Goal: Find specific page/section: Find specific page/section

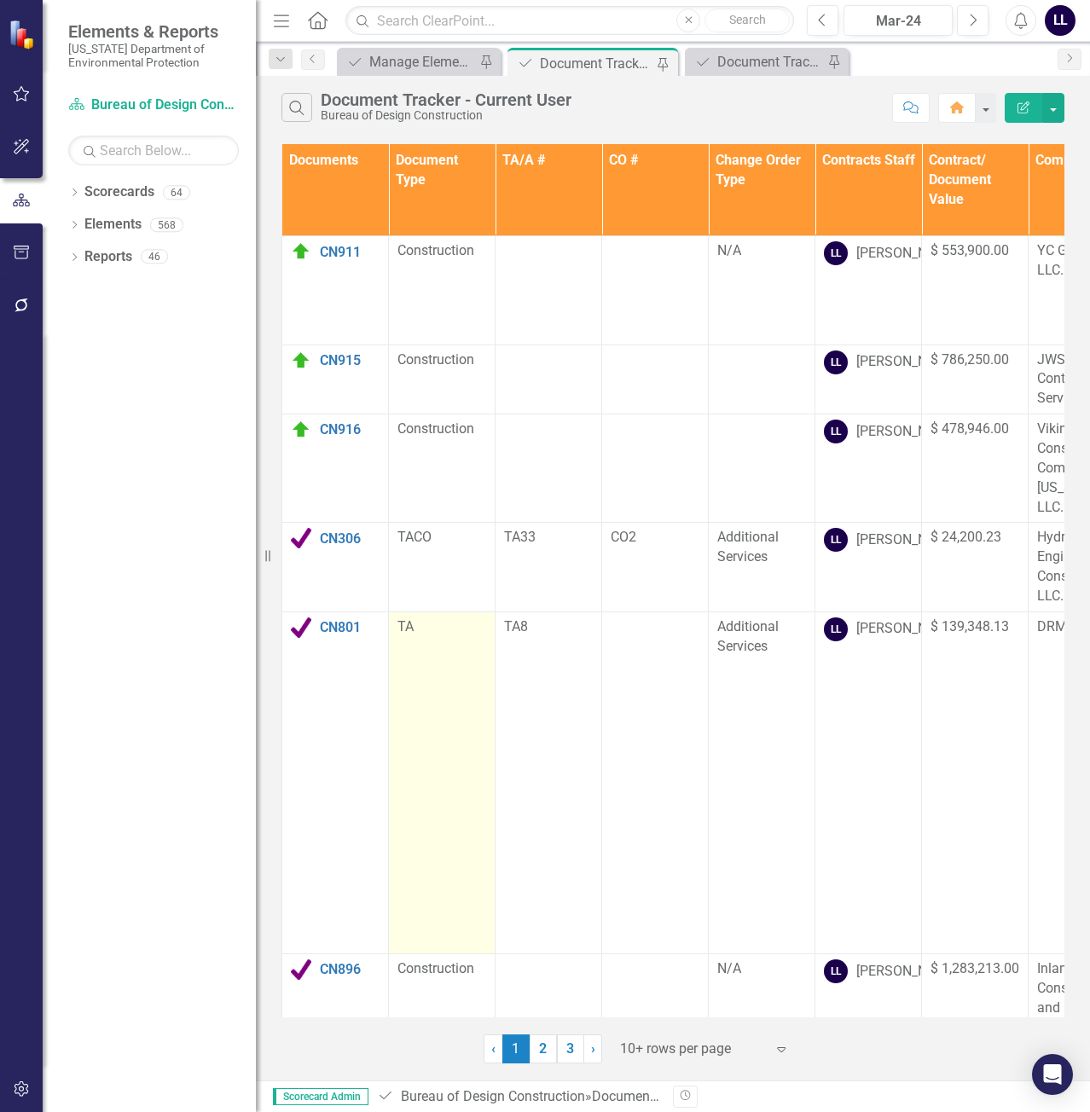
scroll to position [519, 0]
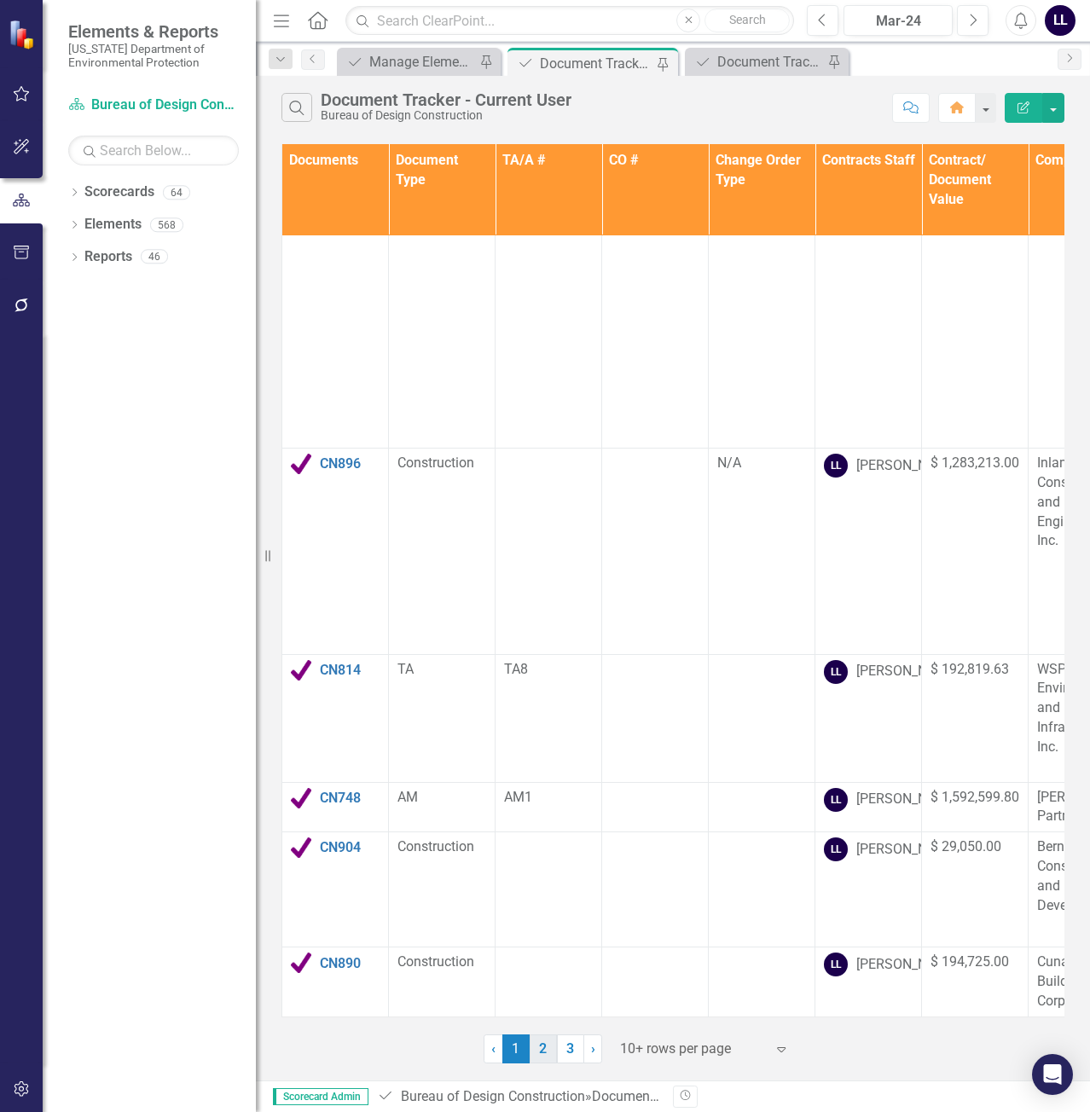
click at [546, 1048] on link "2" at bounding box center [543, 1049] width 27 height 29
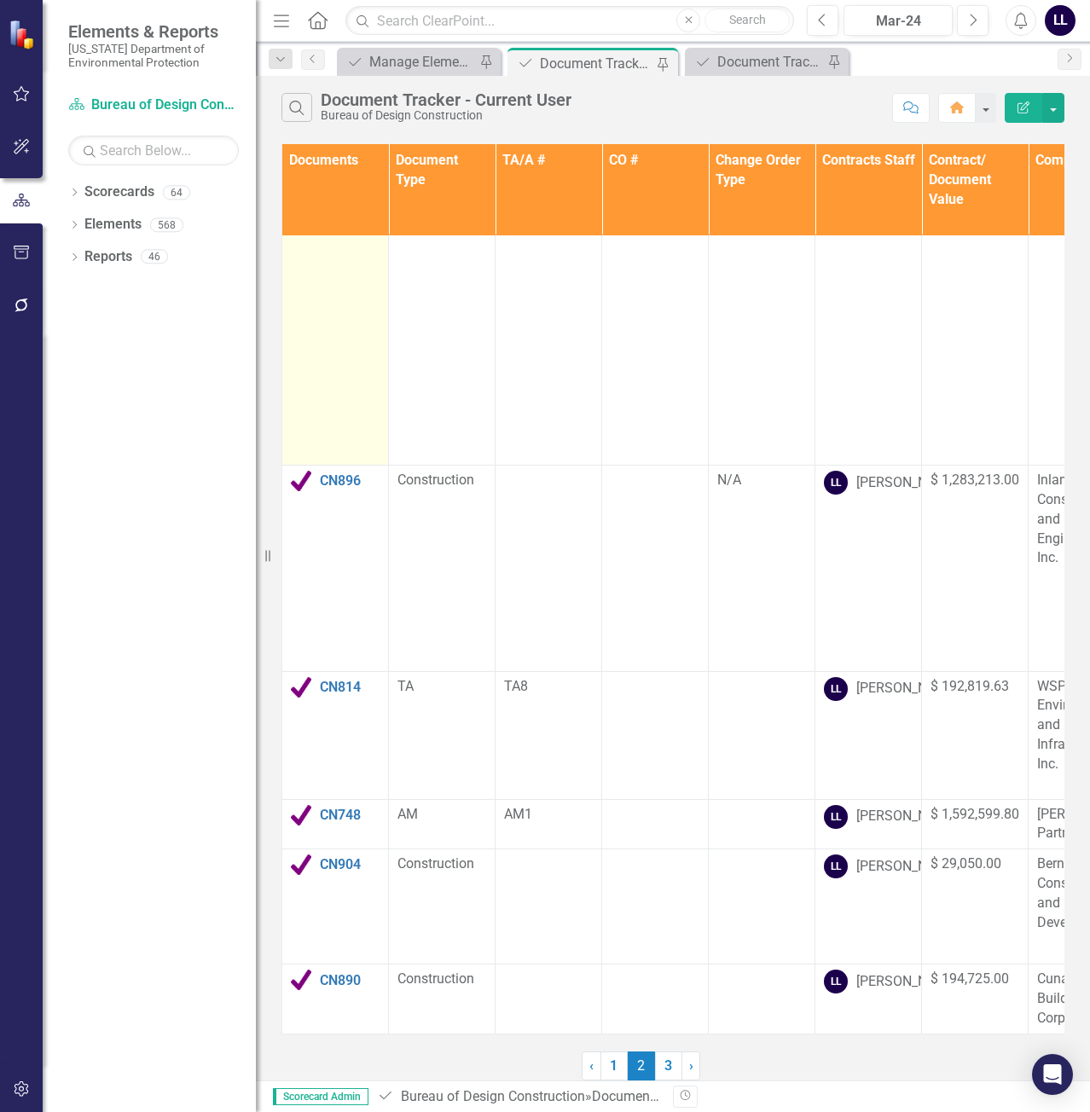
scroll to position [0, 0]
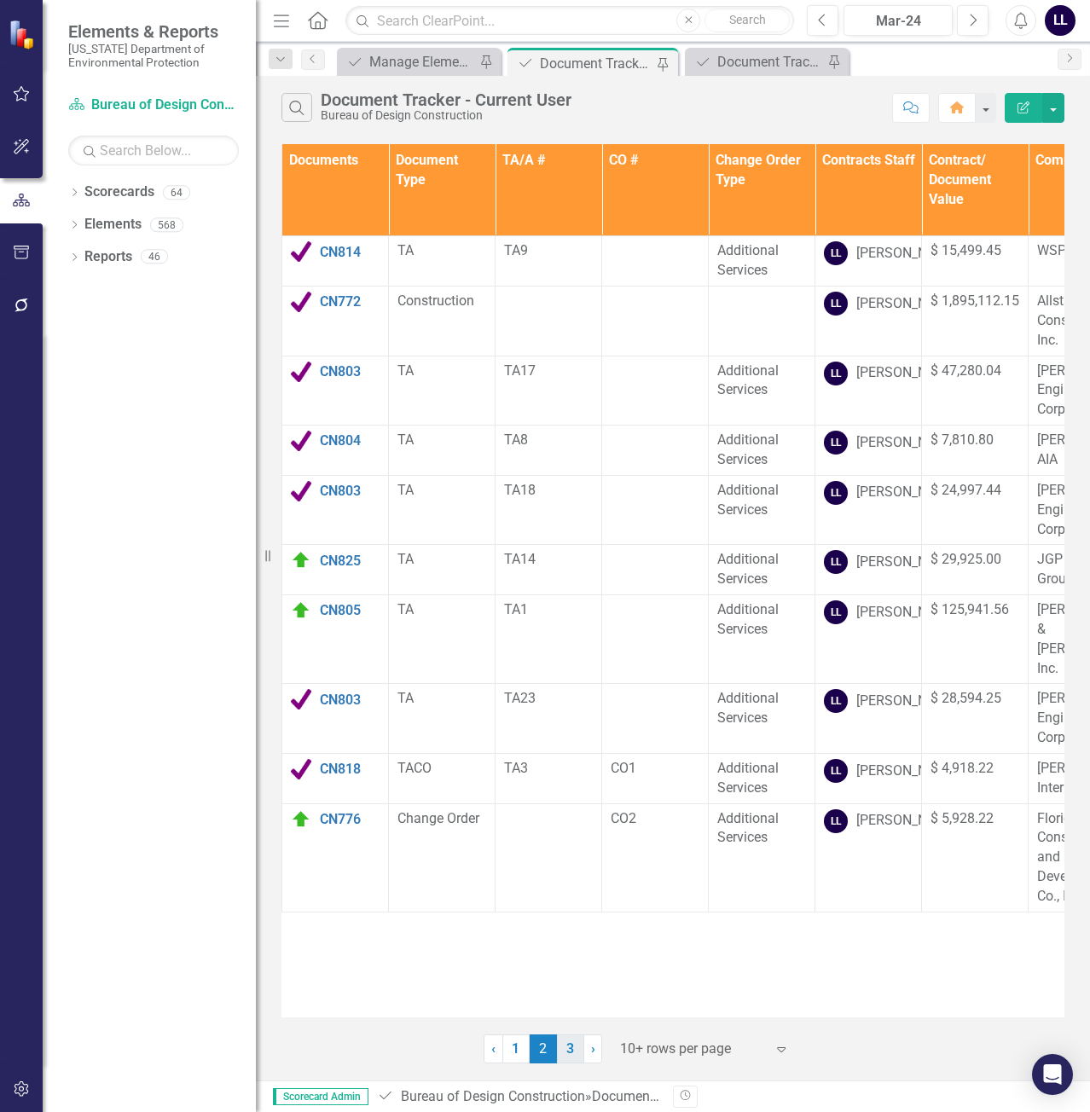
click at [571, 1048] on link "3" at bounding box center [570, 1049] width 27 height 29
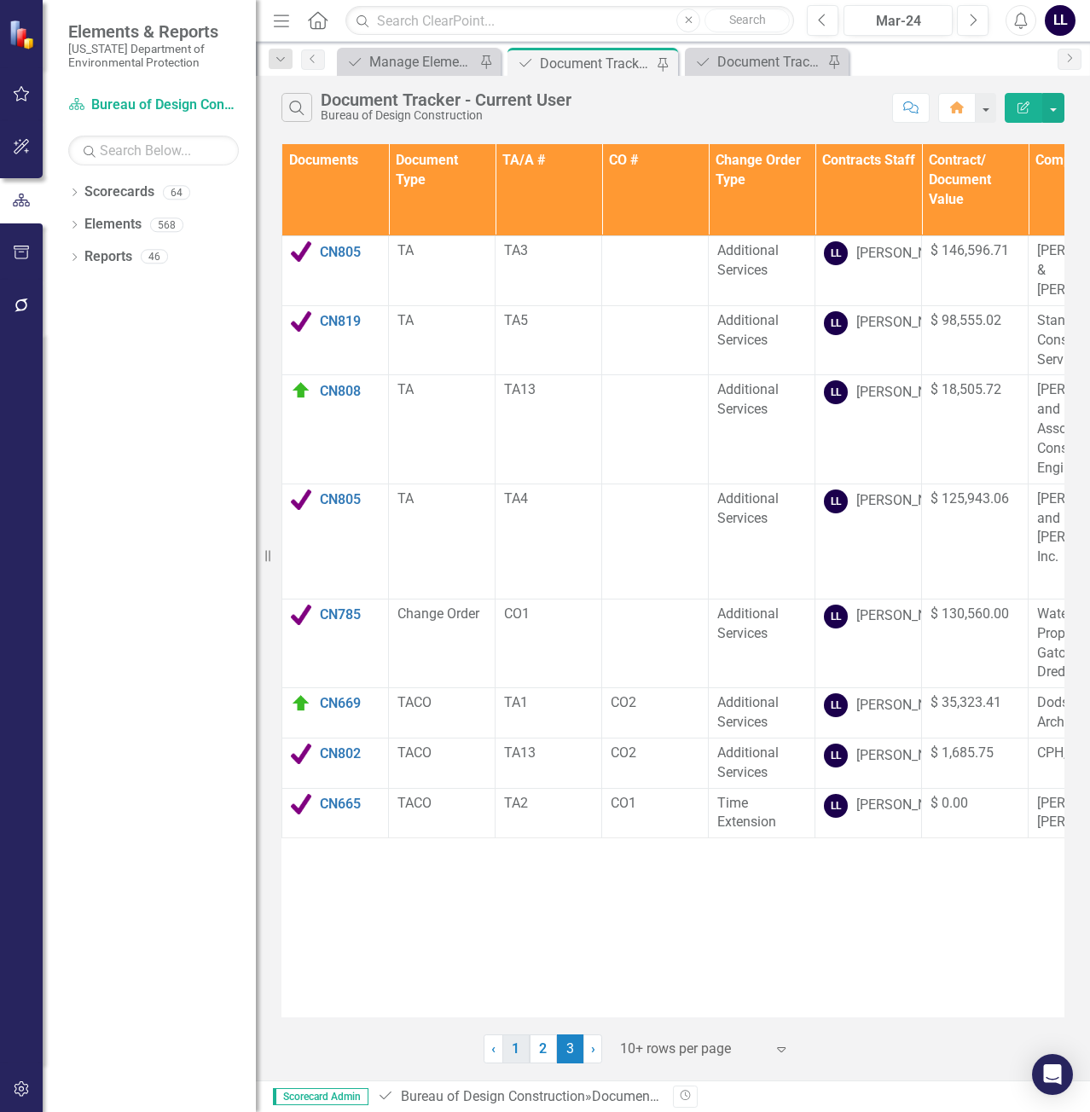
click at [512, 1046] on link "1" at bounding box center [515, 1049] width 27 height 29
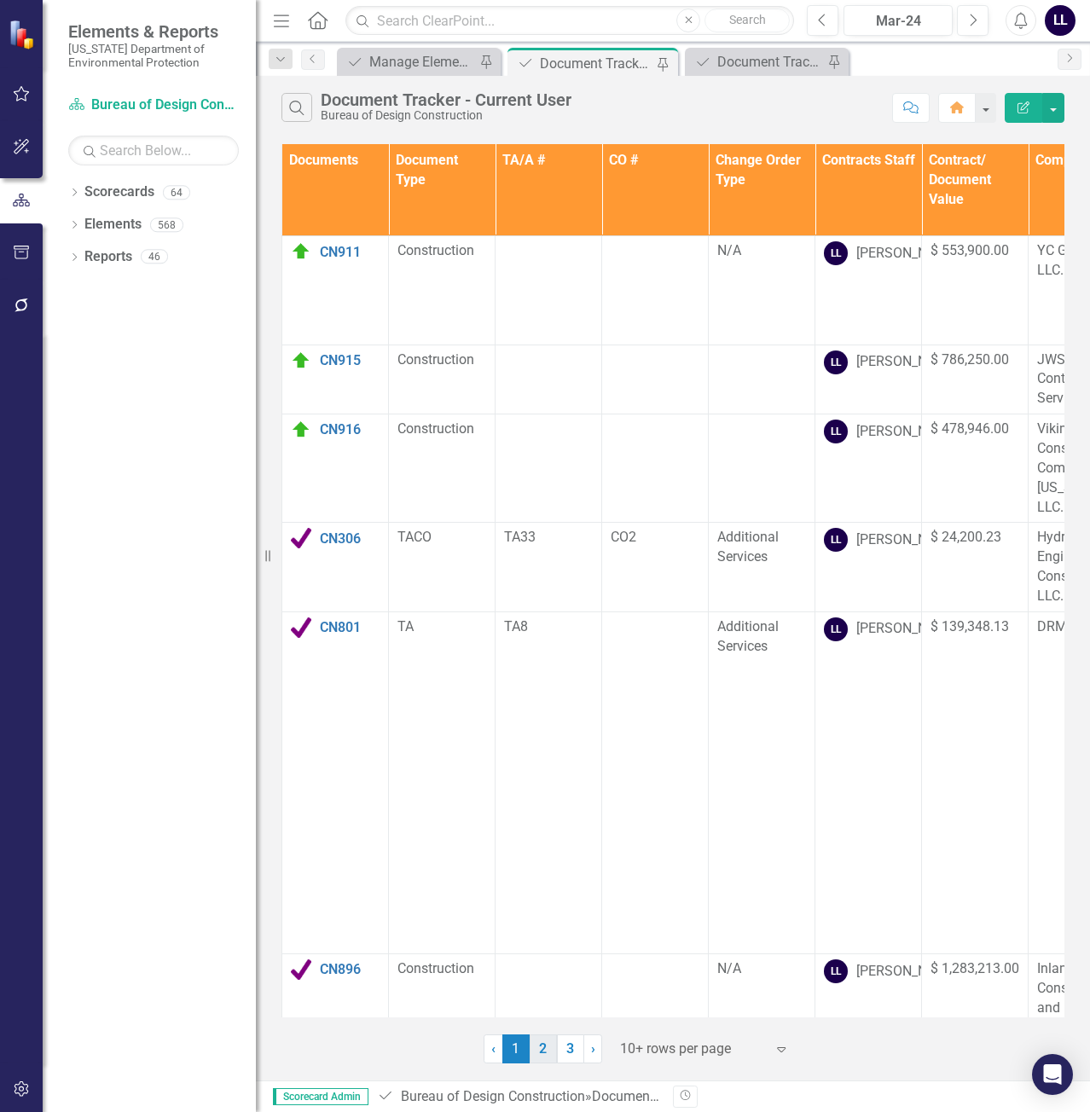
click at [544, 1048] on link "2" at bounding box center [543, 1049] width 27 height 29
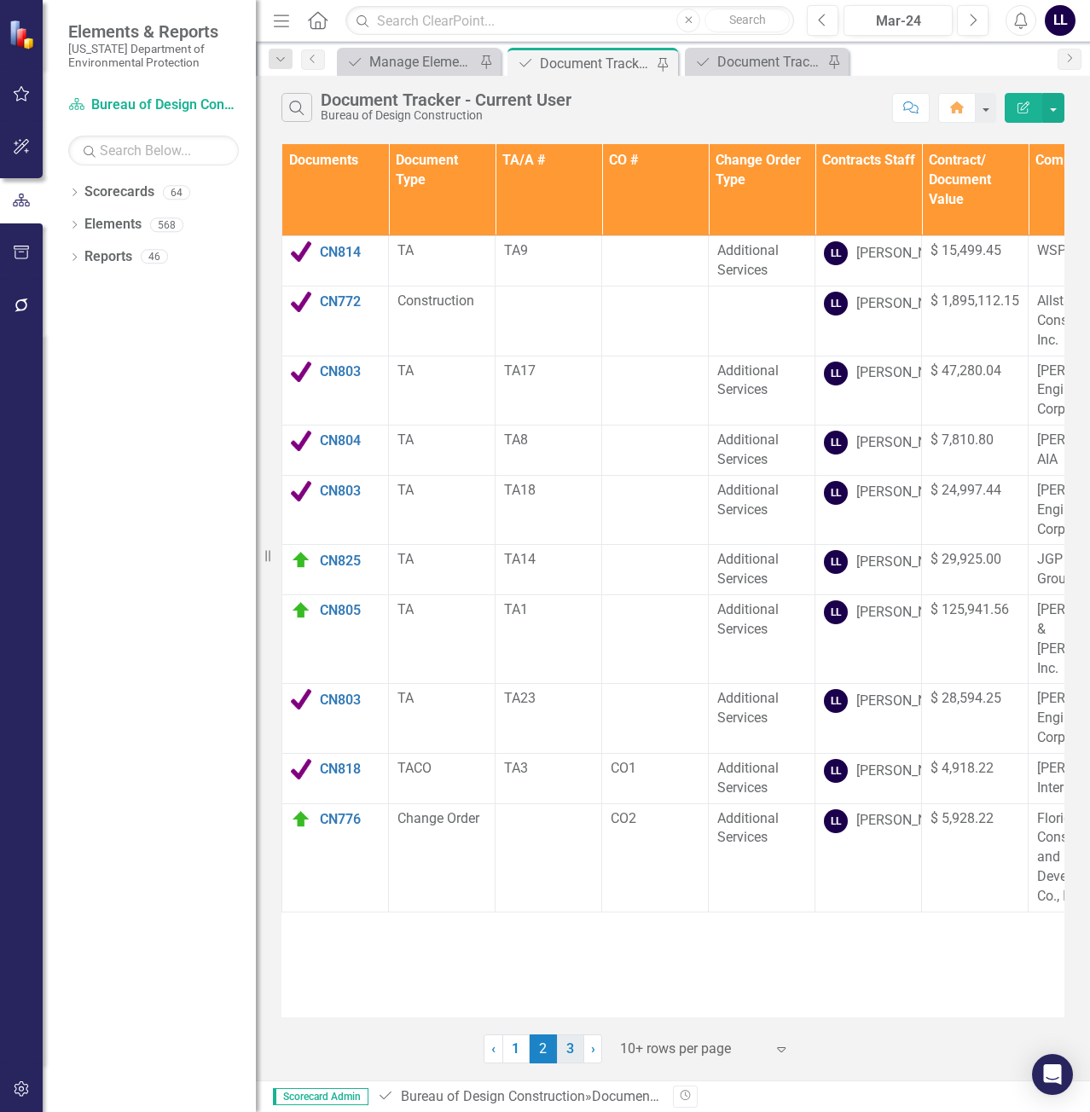
click at [565, 1053] on link "3" at bounding box center [570, 1049] width 27 height 29
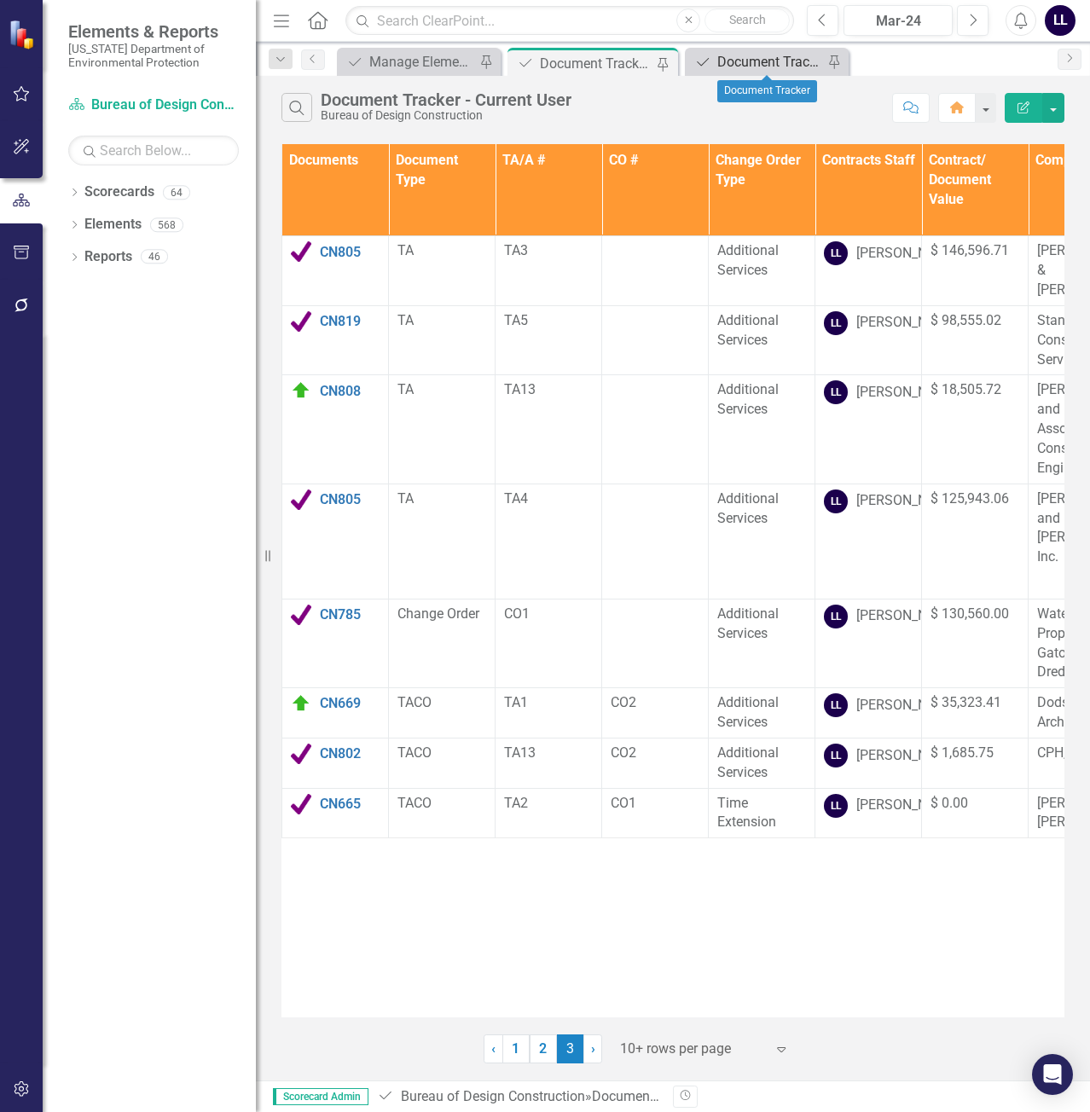
click at [764, 59] on div "Document Tracker" at bounding box center [770, 61] width 106 height 21
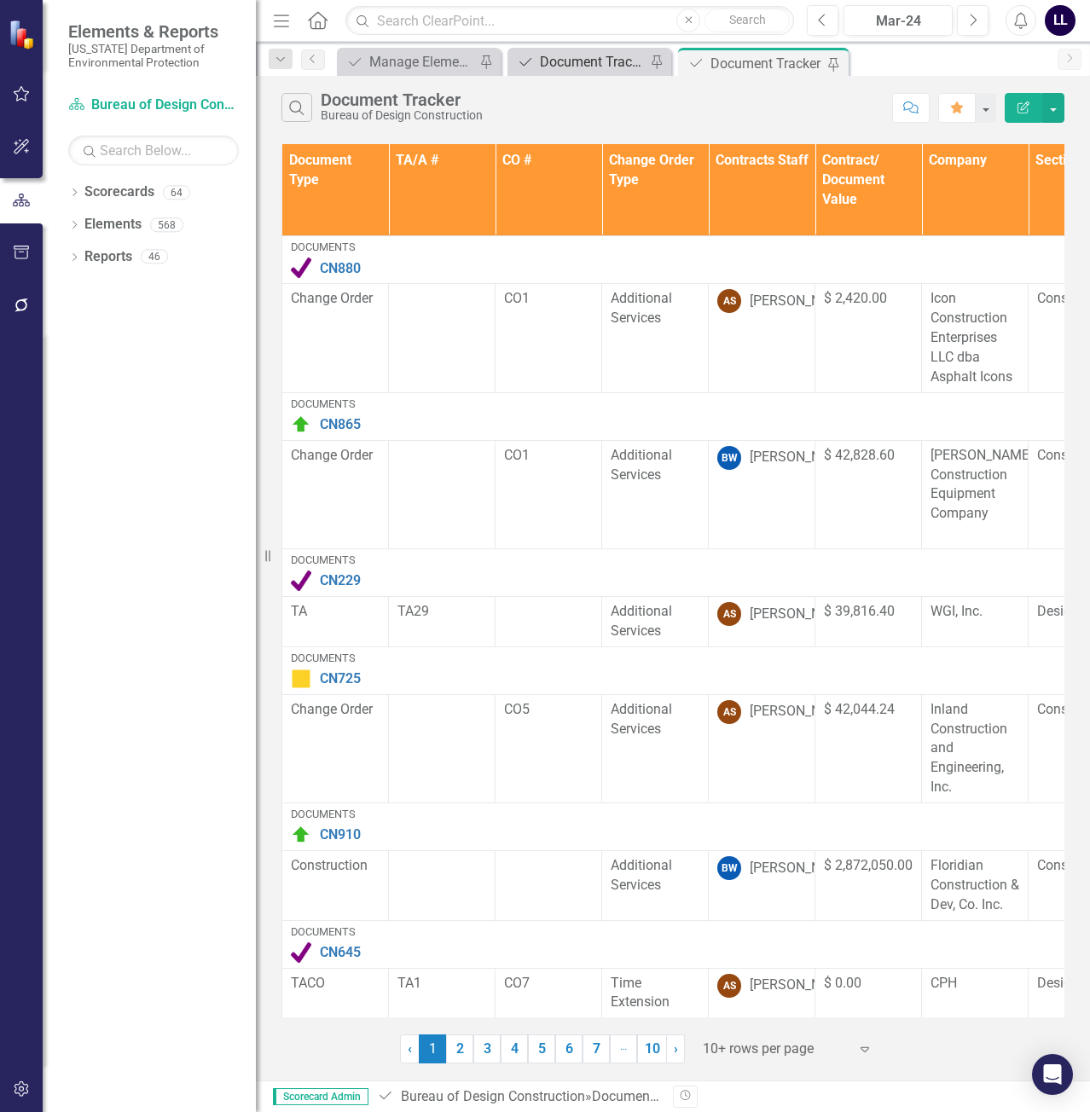
click at [600, 70] on div "Document Tracker - Current User" at bounding box center [593, 61] width 106 height 21
